Goal: Information Seeking & Learning: Learn about a topic

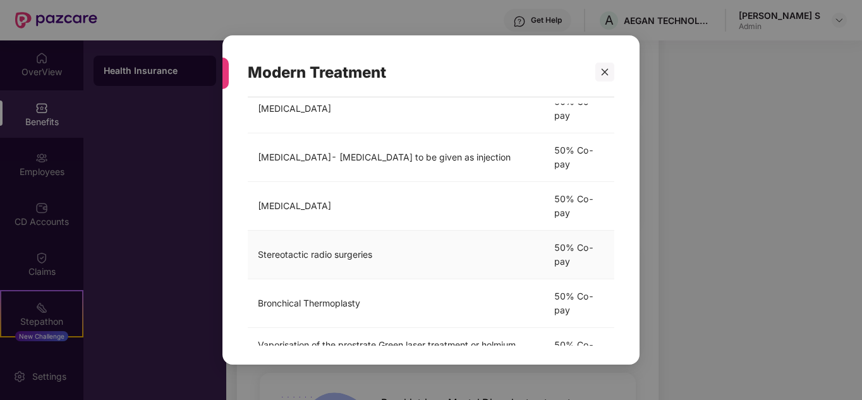
scroll to position [165, 0]
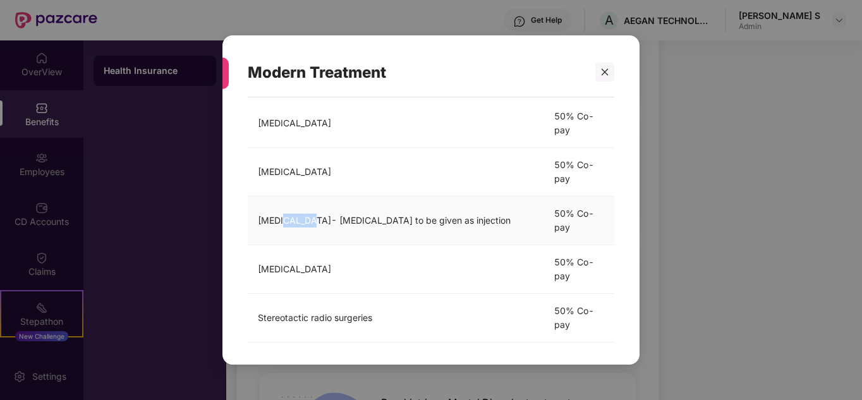
drag, startPoint x: 289, startPoint y: 217, endPoint x: 315, endPoint y: 237, distance: 33.4
click at [315, 237] on td "[MEDICAL_DATA]- [MEDICAL_DATA] to be given as injection" at bounding box center [396, 220] width 296 height 49
click at [316, 232] on td "[MEDICAL_DATA]- [MEDICAL_DATA] to be given as injection" at bounding box center [396, 220] width 296 height 49
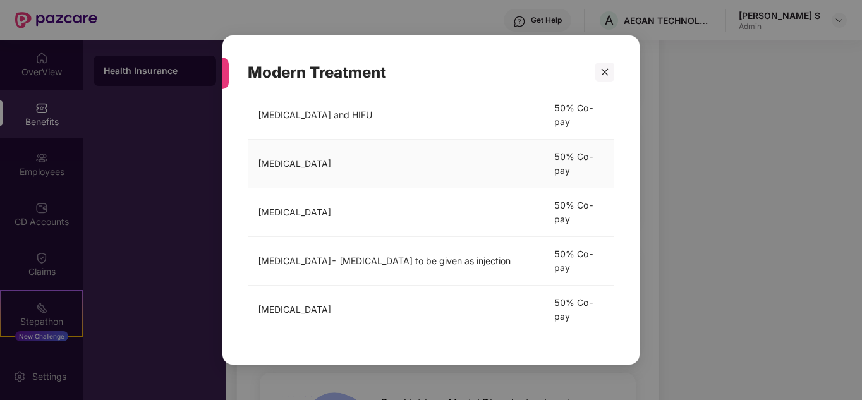
scroll to position [126, 0]
drag, startPoint x: 262, startPoint y: 258, endPoint x: 359, endPoint y: 258, distance: 96.6
click at [359, 258] on td "[MEDICAL_DATA]- [MEDICAL_DATA] to be given as injection" at bounding box center [396, 260] width 296 height 49
drag, startPoint x: 259, startPoint y: 256, endPoint x: 416, endPoint y: 257, distance: 156.7
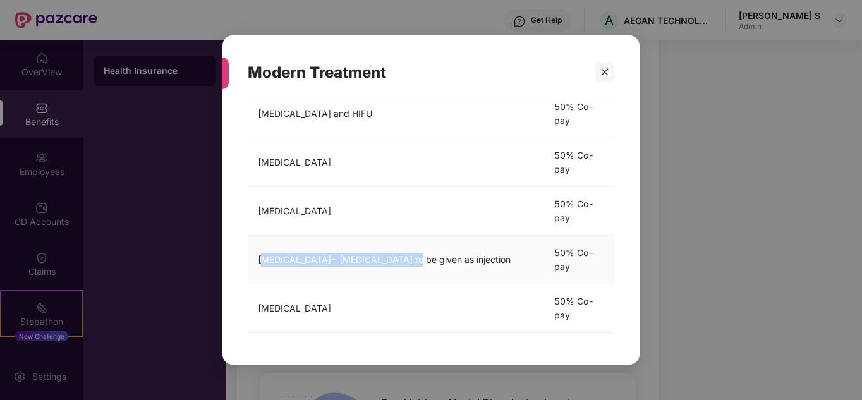
click at [416, 257] on td "[MEDICAL_DATA]- [MEDICAL_DATA] to be given as injection" at bounding box center [396, 260] width 296 height 49
drag, startPoint x: 248, startPoint y: 259, endPoint x: 527, endPoint y: 259, distance: 279.2
click at [527, 259] on td "[MEDICAL_DATA]- [MEDICAL_DATA] to be given as injection" at bounding box center [396, 260] width 296 height 49
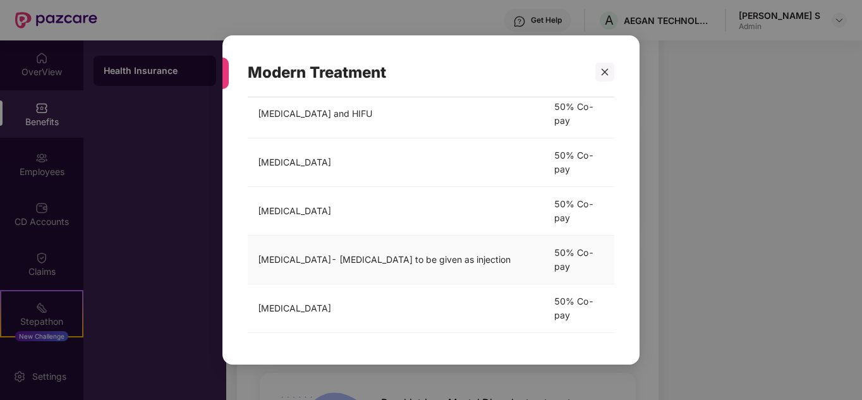
drag, startPoint x: 527, startPoint y: 259, endPoint x: 286, endPoint y: 272, distance: 242.3
click at [286, 272] on td "[MEDICAL_DATA]- [MEDICAL_DATA] to be given as injection" at bounding box center [396, 260] width 296 height 49
drag, startPoint x: 251, startPoint y: 261, endPoint x: 541, endPoint y: 254, distance: 290.7
click at [541, 254] on td "[MEDICAL_DATA]- [MEDICAL_DATA] to be given as injection" at bounding box center [396, 260] width 296 height 49
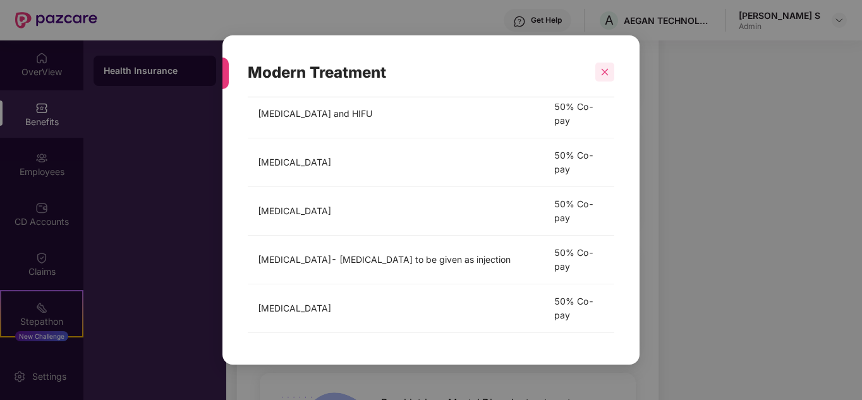
click at [608, 81] on div at bounding box center [604, 72] width 19 height 19
